Goal: Use online tool/utility: Utilize a website feature to perform a specific function

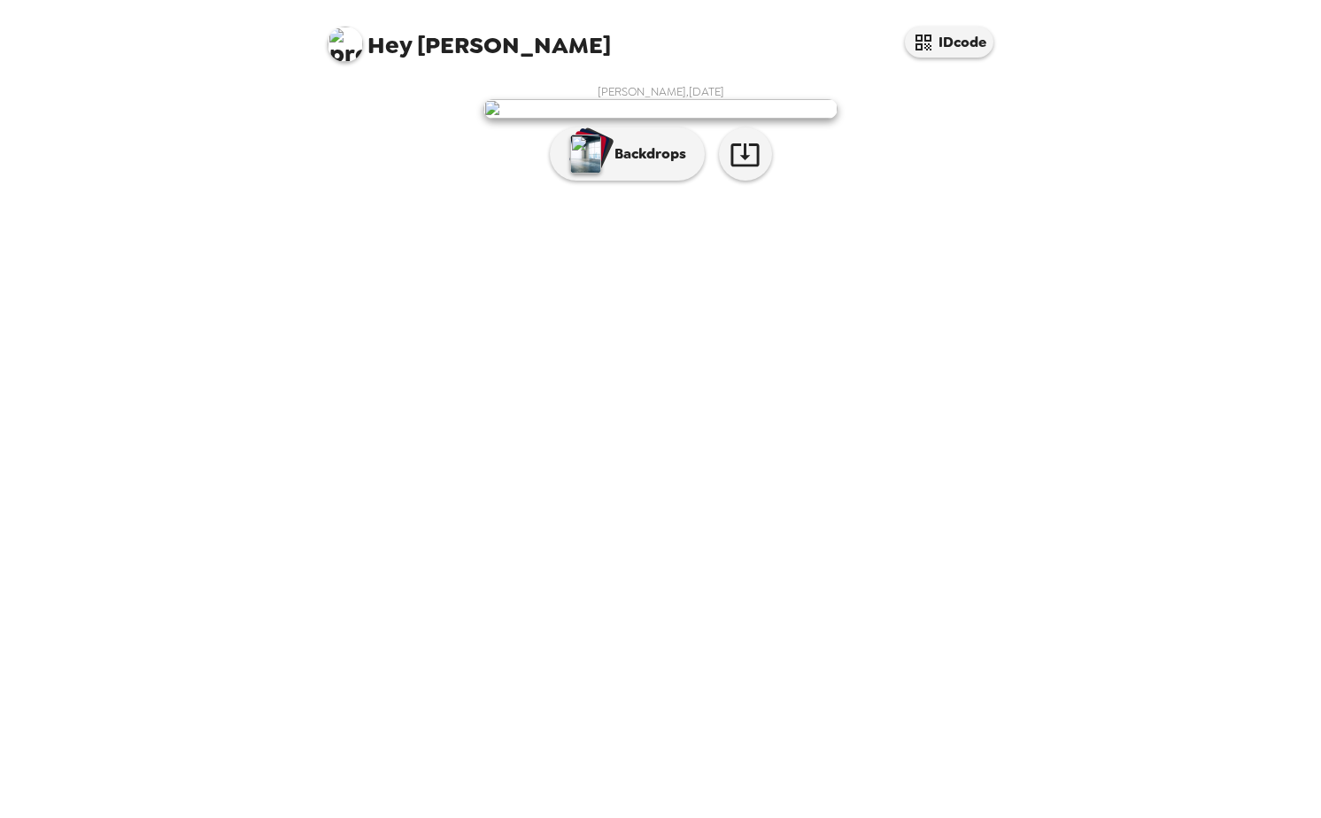
click at [659, 119] on img at bounding box center [660, 108] width 354 height 19
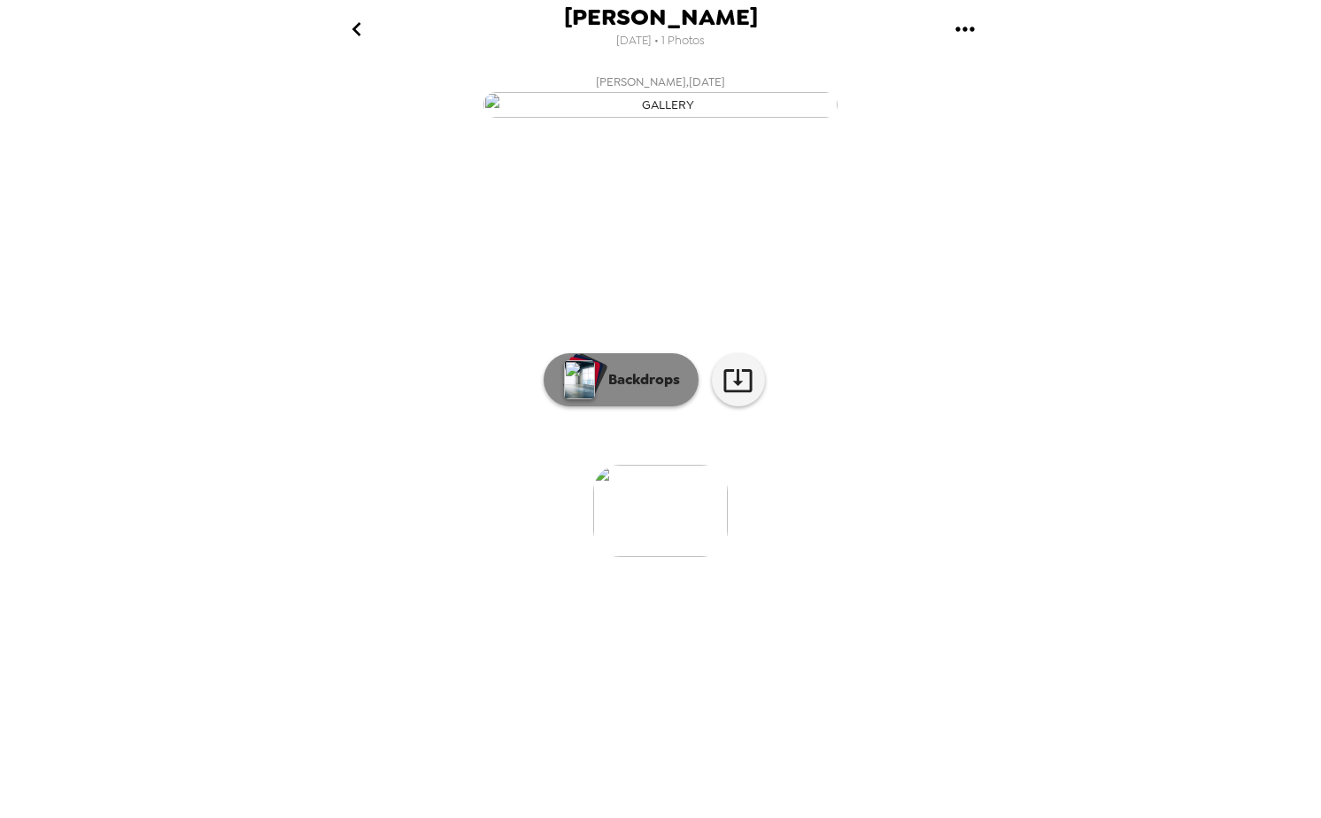
click at [641, 406] on button "Backdrops" at bounding box center [621, 379] width 155 height 53
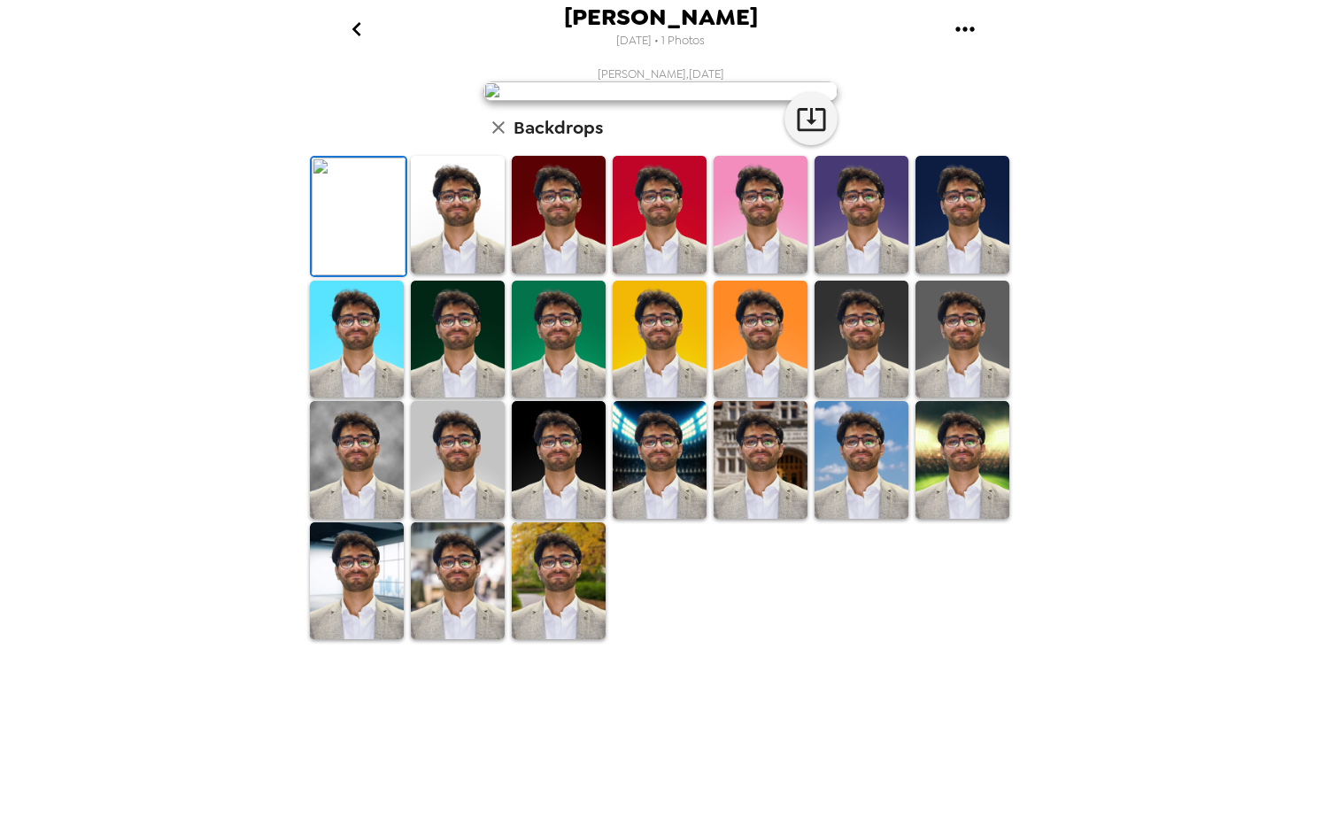
click at [463, 274] on img at bounding box center [458, 215] width 94 height 118
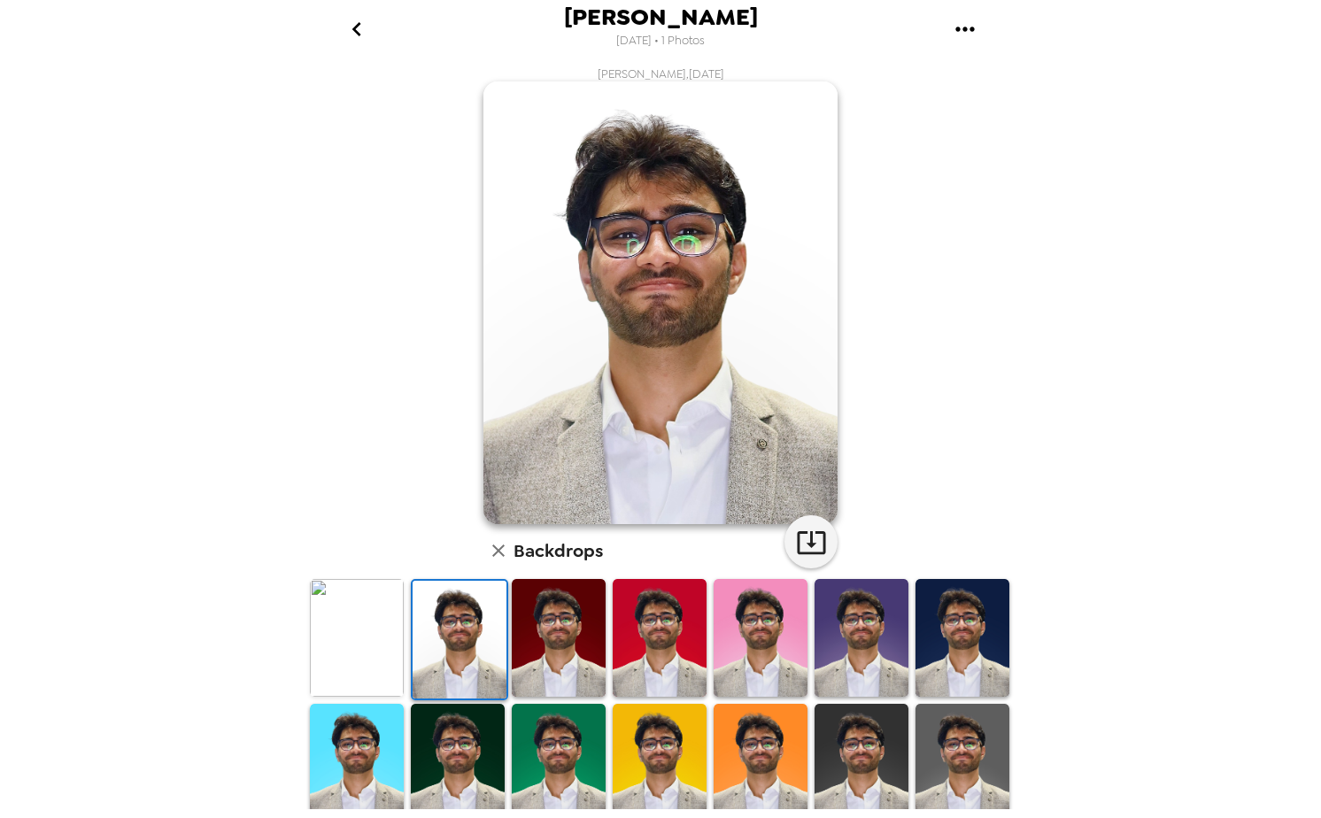
click at [508, 623] on div at bounding box center [558, 639] width 101 height 125
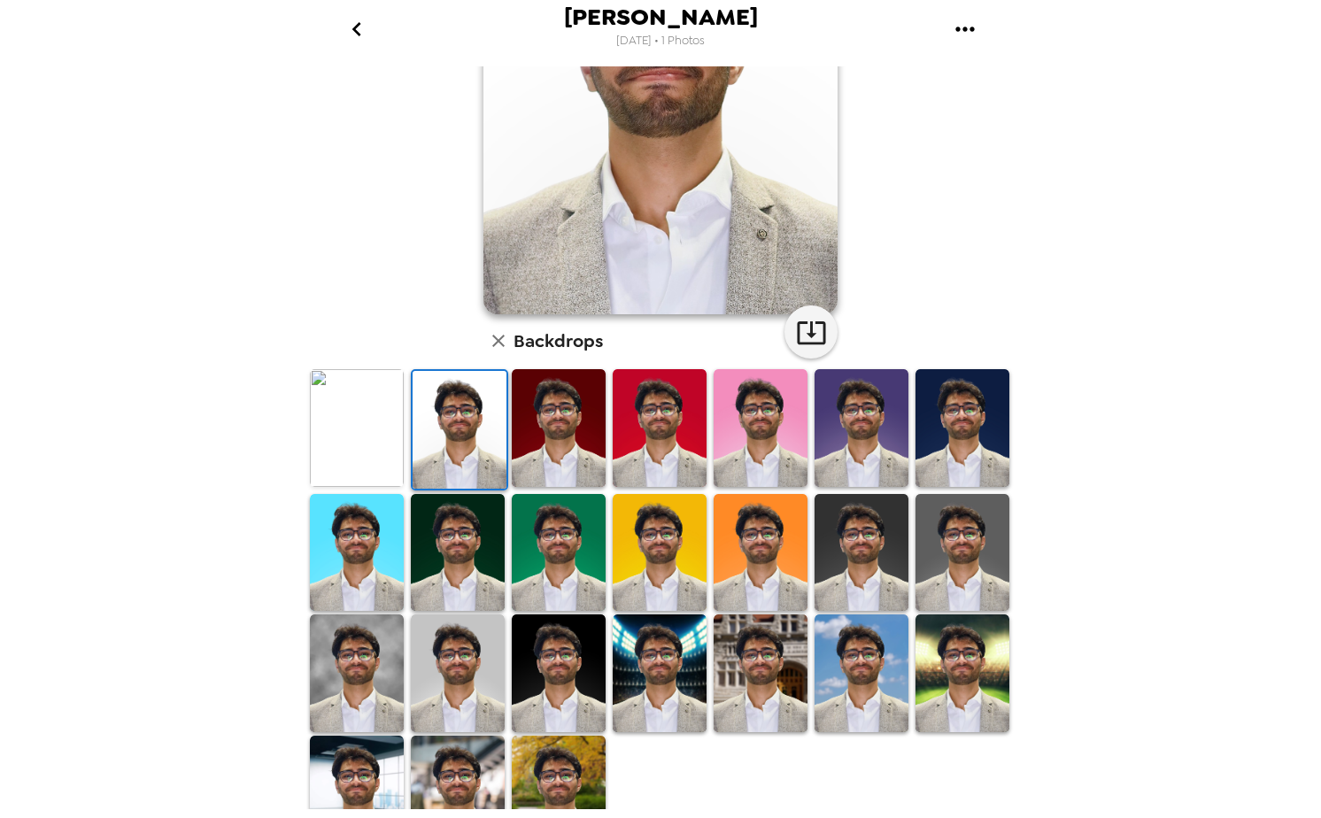
scroll to position [211, 0]
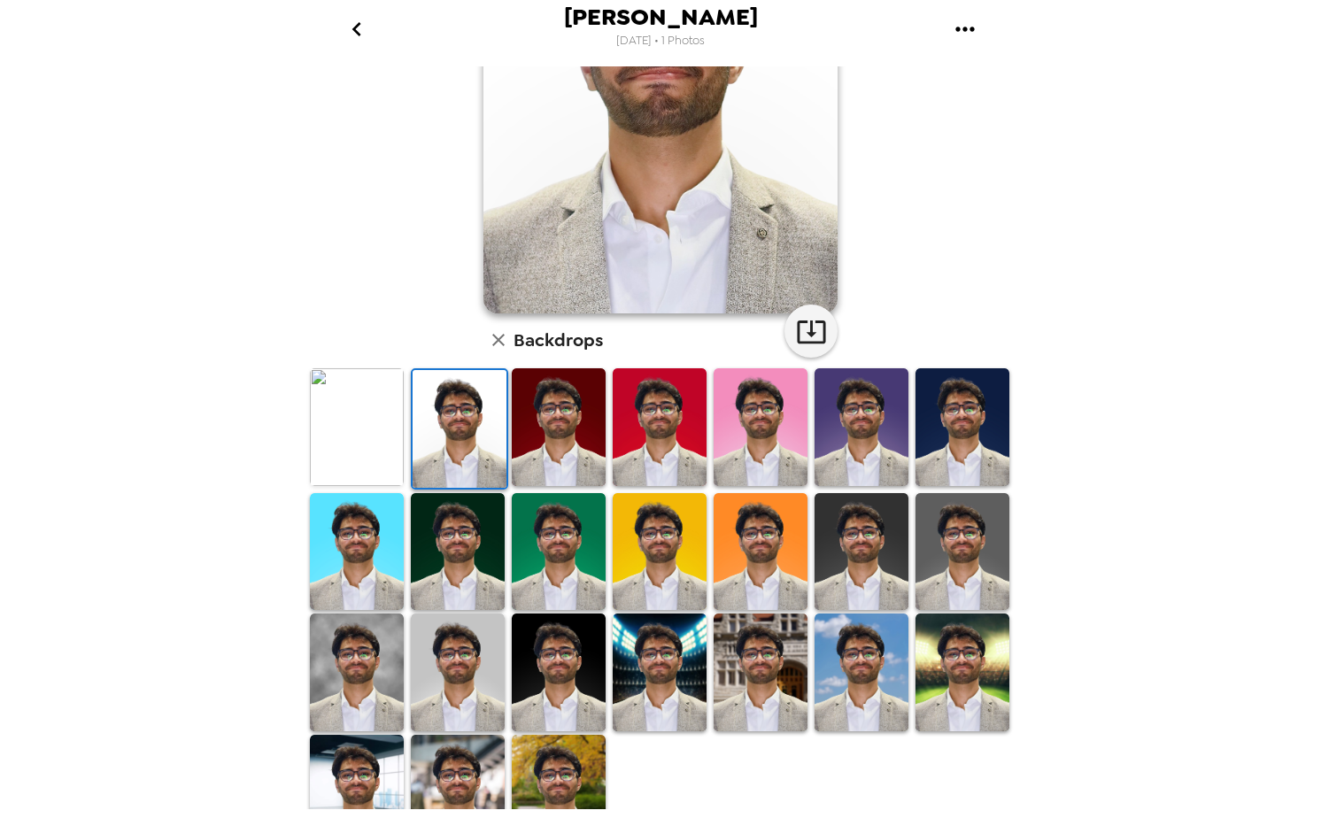
click at [660, 674] on img at bounding box center [660, 673] width 94 height 118
